Goal: Task Accomplishment & Management: Manage account settings

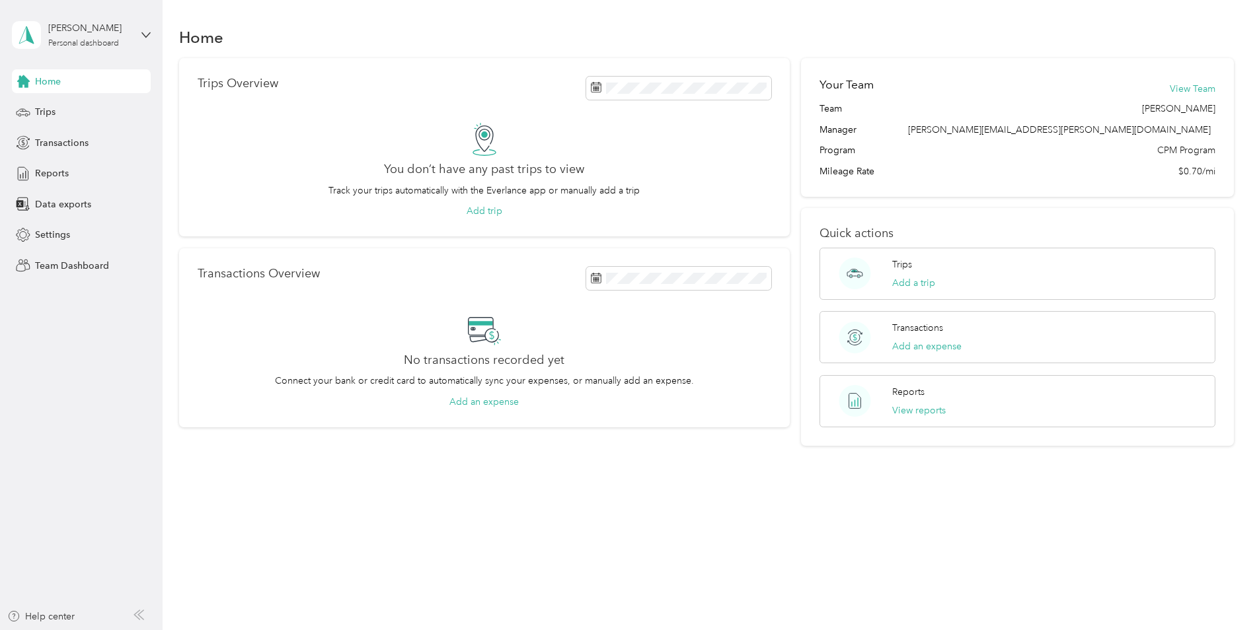
click at [132, 32] on div "[PERSON_NAME] Personal dashboard" at bounding box center [81, 35] width 139 height 46
click at [99, 110] on div "Team dashboard" at bounding box center [225, 108] width 409 height 23
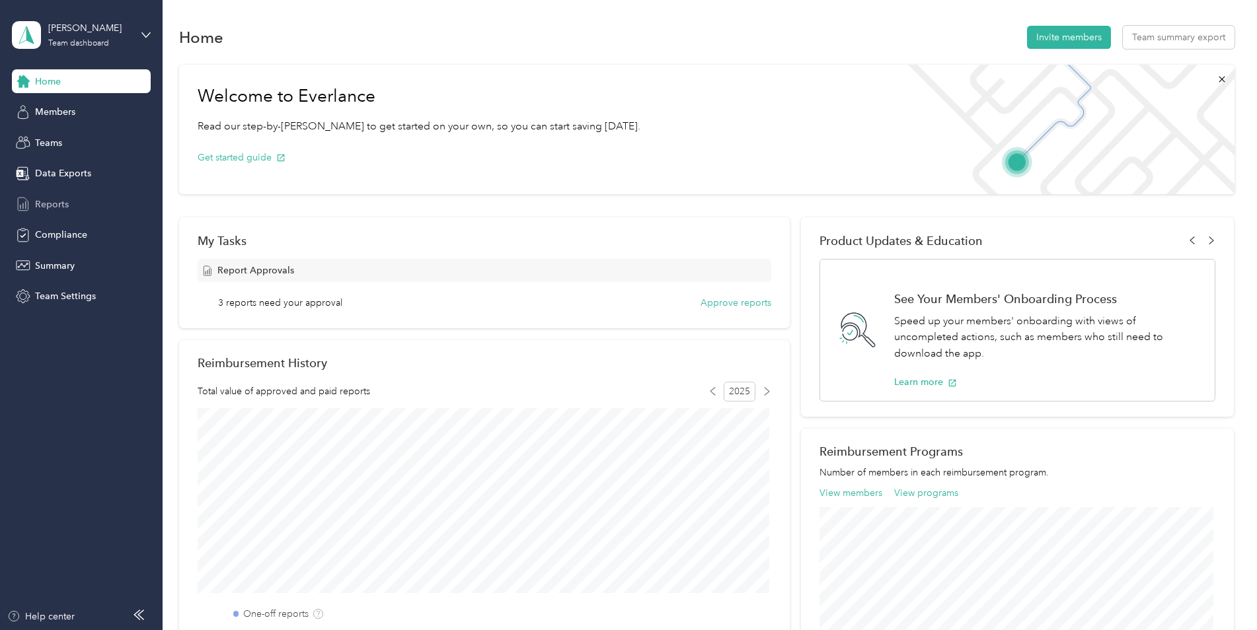
click at [73, 206] on div "Reports" at bounding box center [81, 204] width 139 height 24
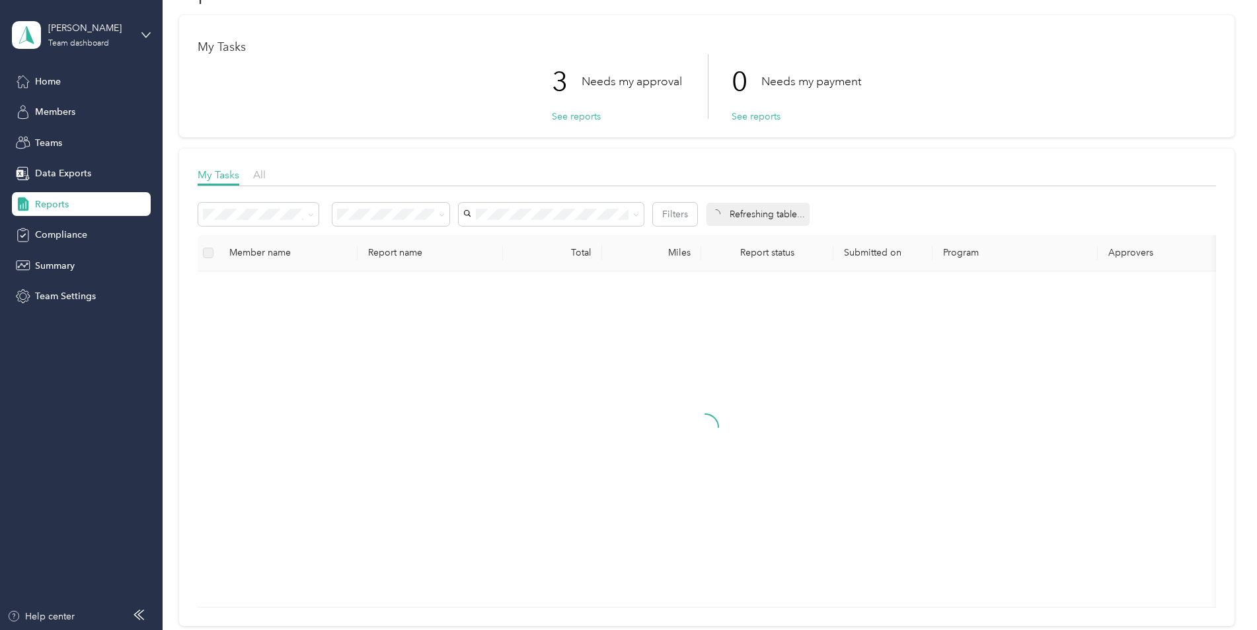
scroll to position [66, 0]
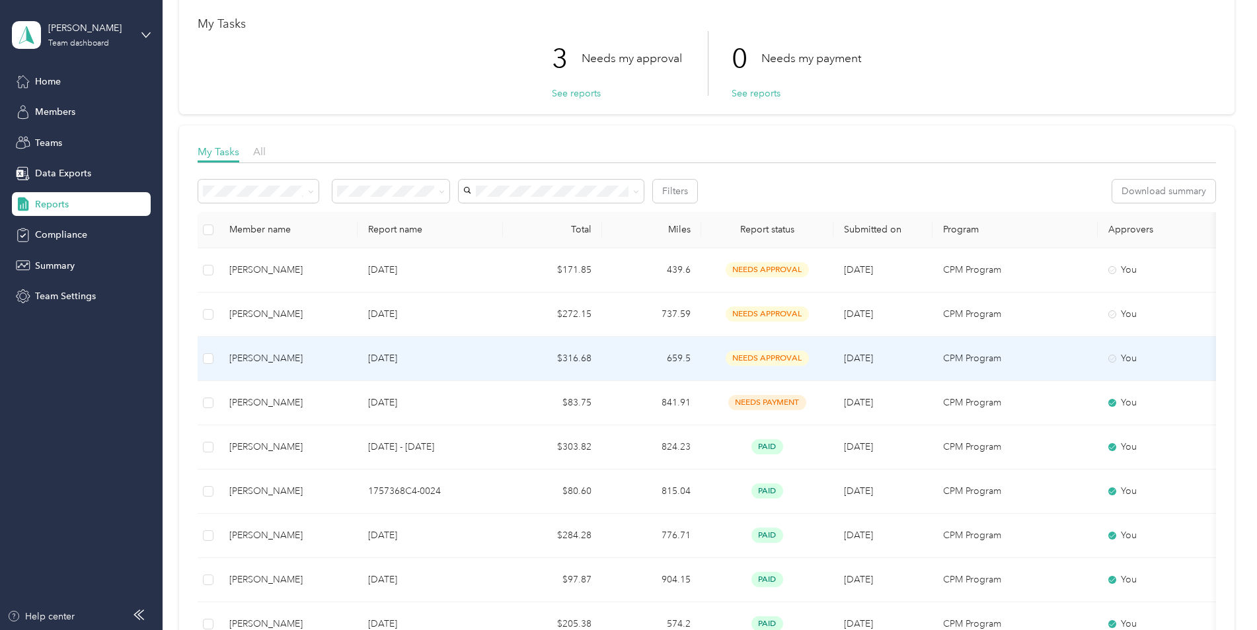
click at [767, 354] on span "needs approval" at bounding box center [767, 358] width 83 height 15
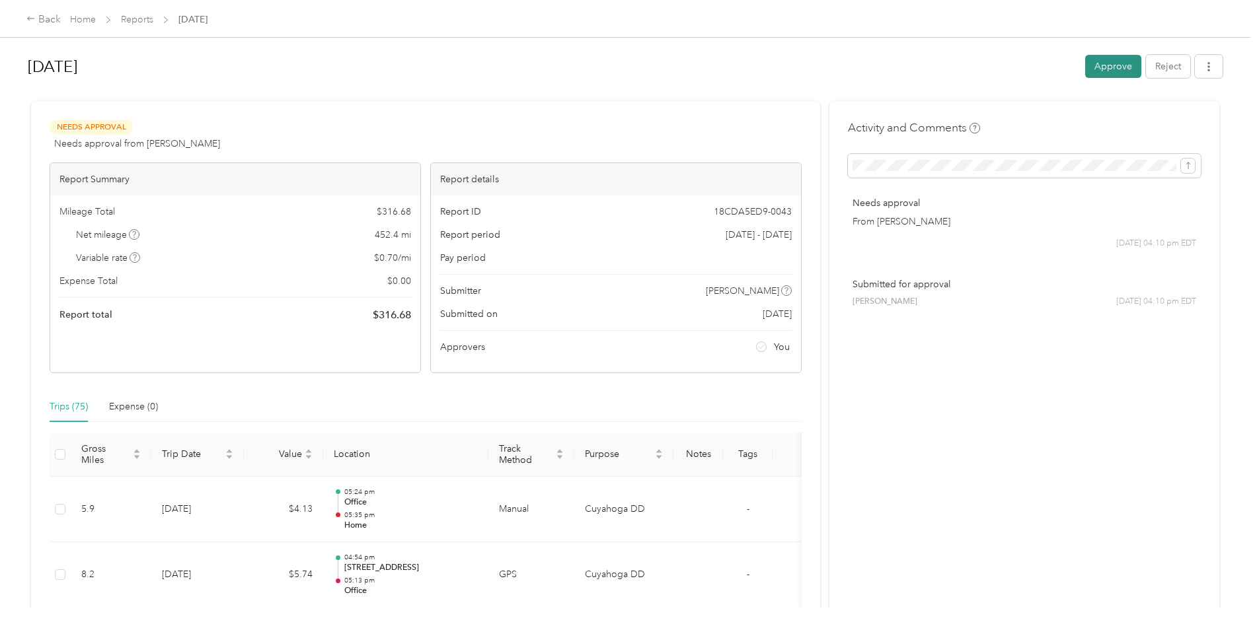
click at [1101, 66] on button "Approve" at bounding box center [1113, 66] width 56 height 23
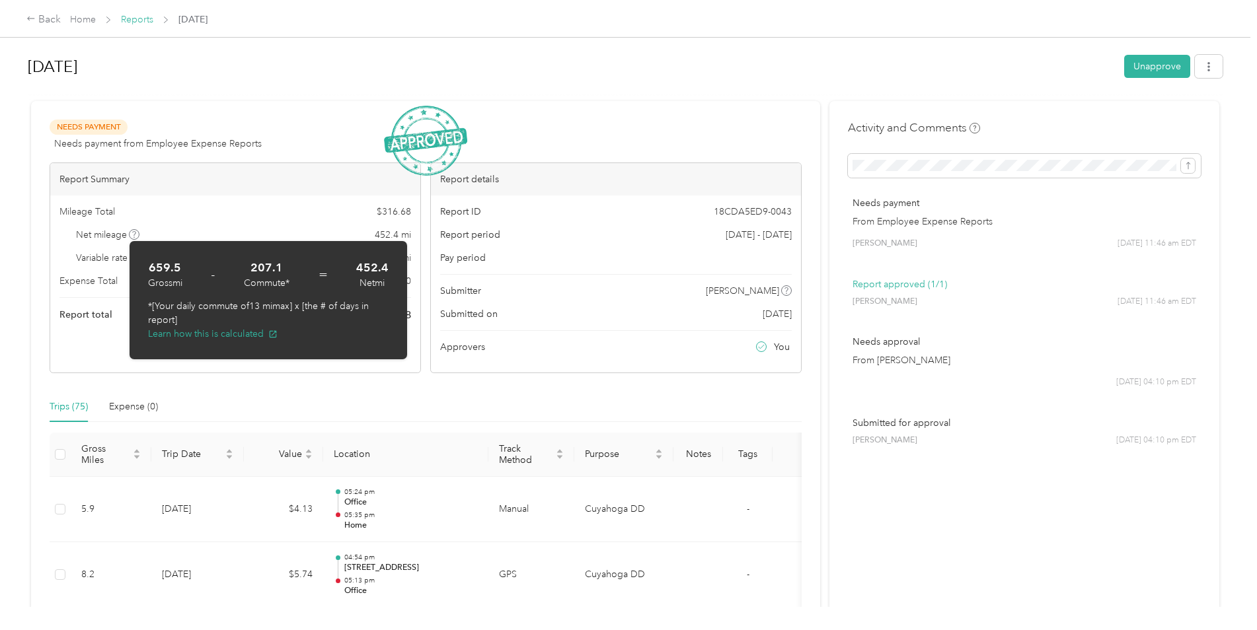
click at [137, 17] on link "Reports" at bounding box center [137, 19] width 32 height 11
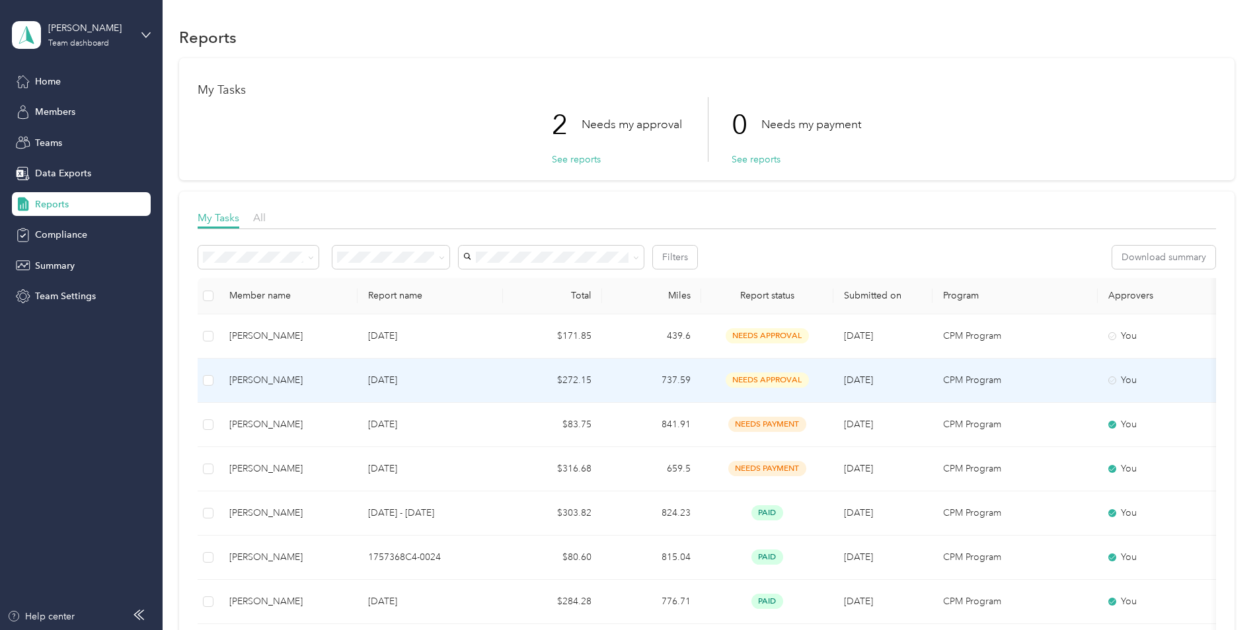
click at [767, 382] on span "needs approval" at bounding box center [767, 380] width 83 height 15
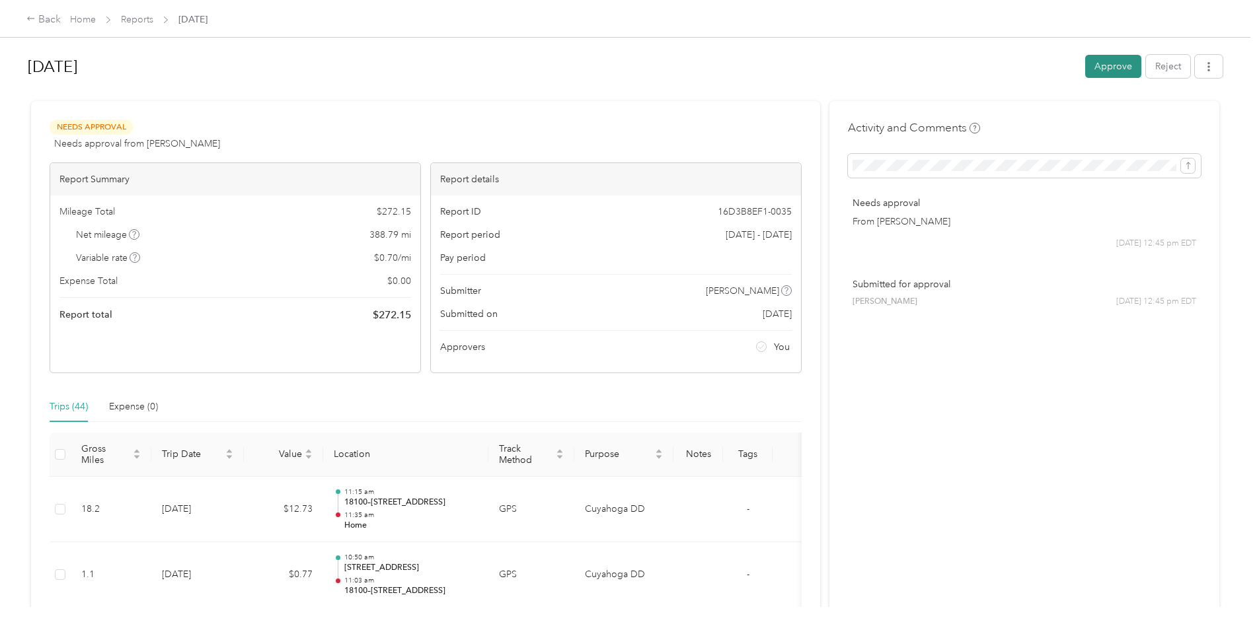
click at [1100, 68] on button "Approve" at bounding box center [1113, 66] width 56 height 23
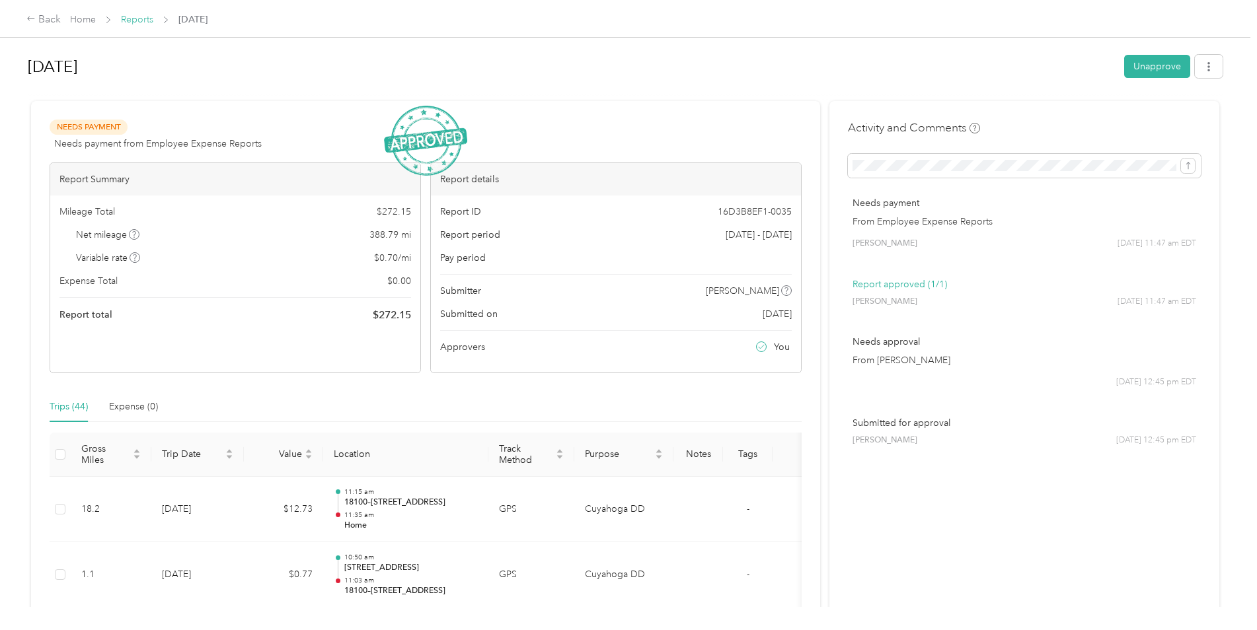
click at [145, 17] on link "Reports" at bounding box center [137, 19] width 32 height 11
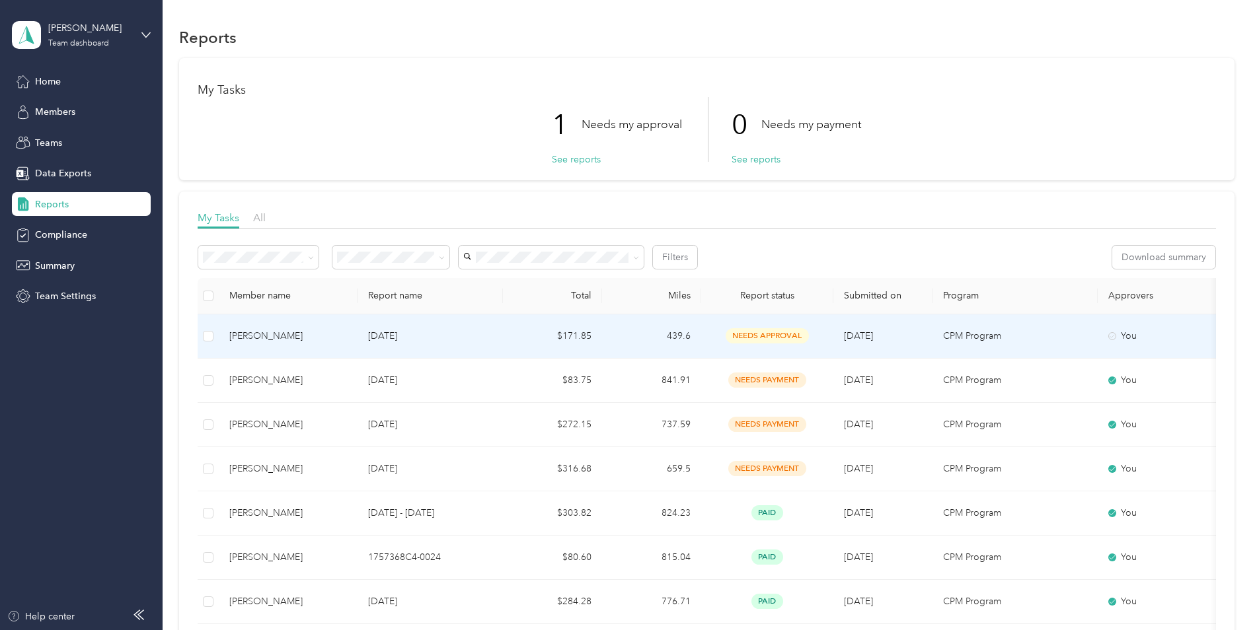
click at [802, 335] on span "needs approval" at bounding box center [767, 335] width 83 height 15
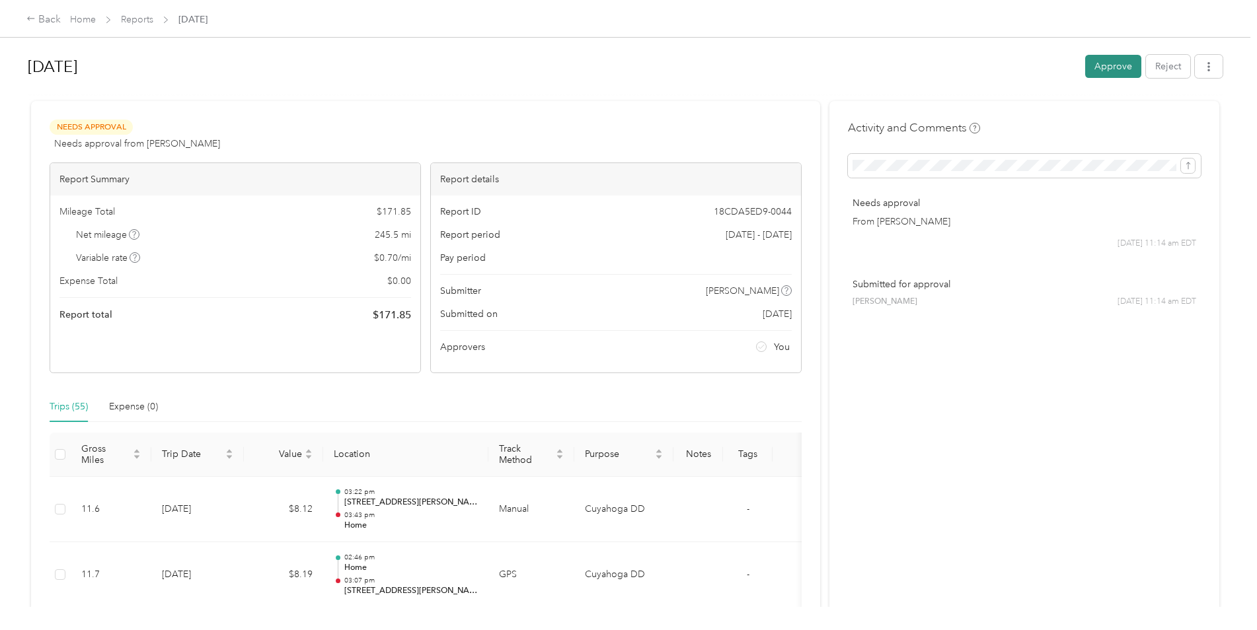
click at [1114, 70] on button "Approve" at bounding box center [1113, 66] width 56 height 23
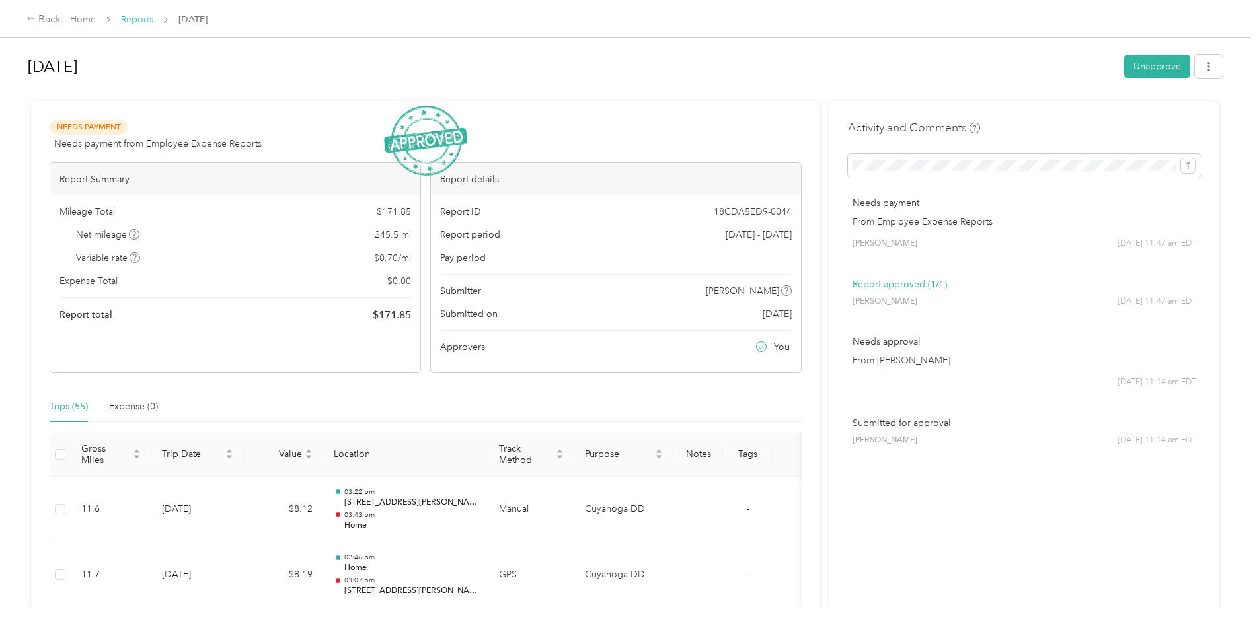
click at [141, 24] on link "Reports" at bounding box center [137, 19] width 32 height 11
